Goal: Task Accomplishment & Management: Manage account settings

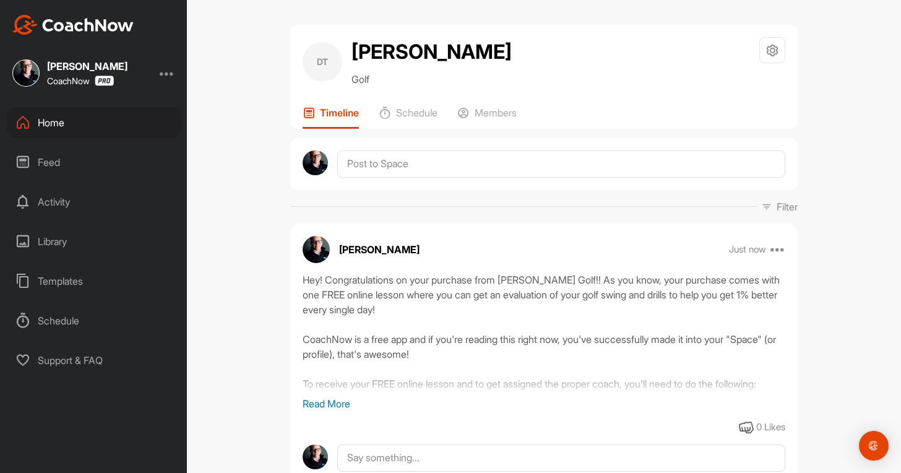
click at [95, 124] on div "Home" at bounding box center [94, 122] width 175 height 31
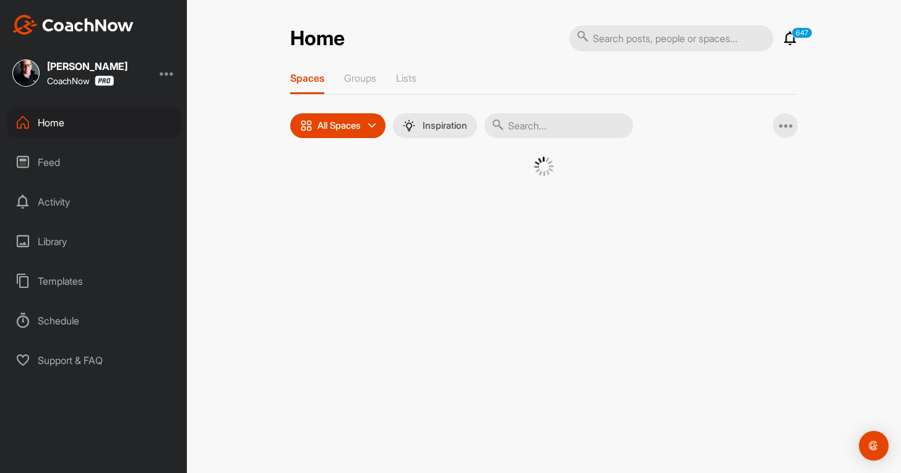
click at [171, 76] on div at bounding box center [167, 73] width 15 height 15
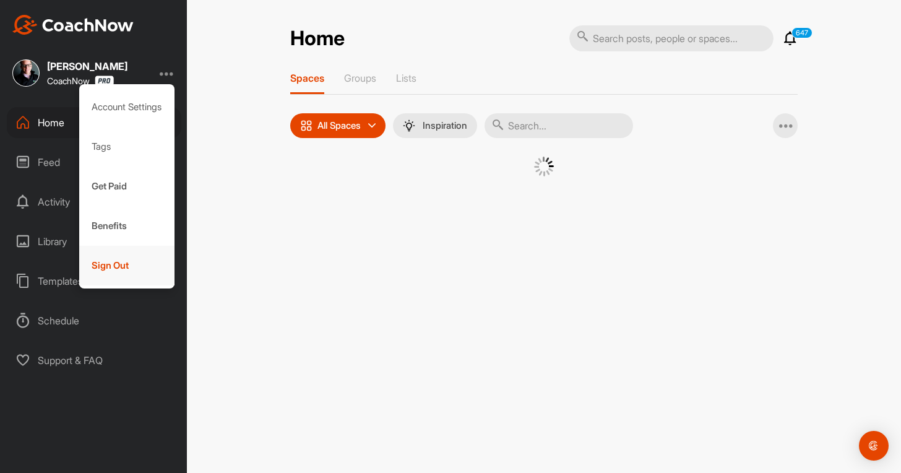
click at [115, 272] on div "Sign Out" at bounding box center [127, 266] width 96 height 40
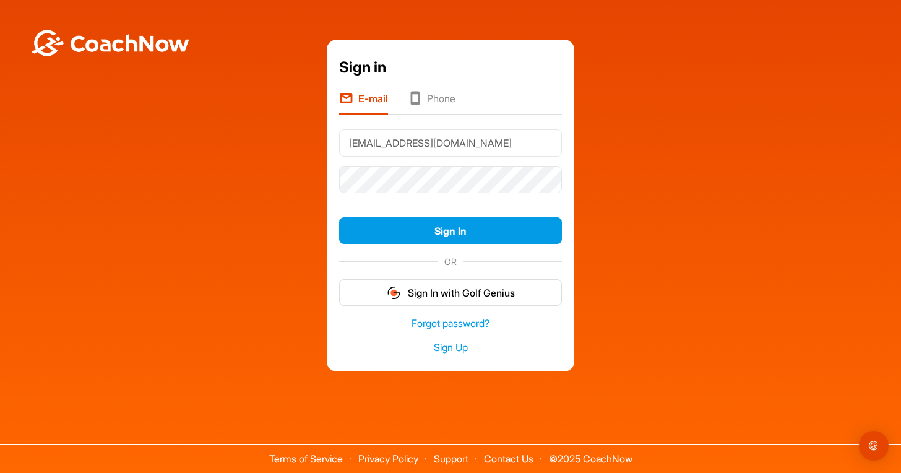
click at [379, 146] on input "[EMAIL_ADDRESS][DOMAIN_NAME]" at bounding box center [450, 142] width 223 height 27
click at [380, 145] on input "[EMAIL_ADDRESS][DOMAIN_NAME]" at bounding box center [450, 142] width 223 height 27
type input "[EMAIL_ADDRESS][DOMAIN_NAME]"
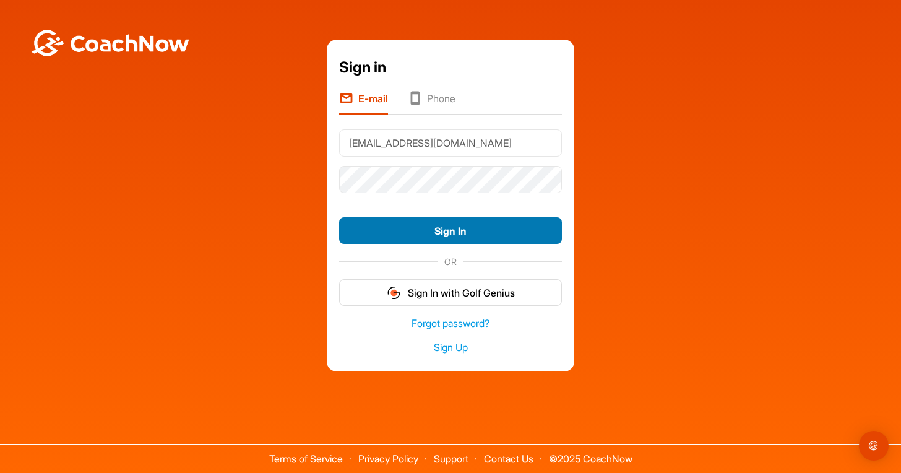
click at [476, 227] on button "Sign In" at bounding box center [450, 230] width 223 height 27
